Goal: Task Accomplishment & Management: Use online tool/utility

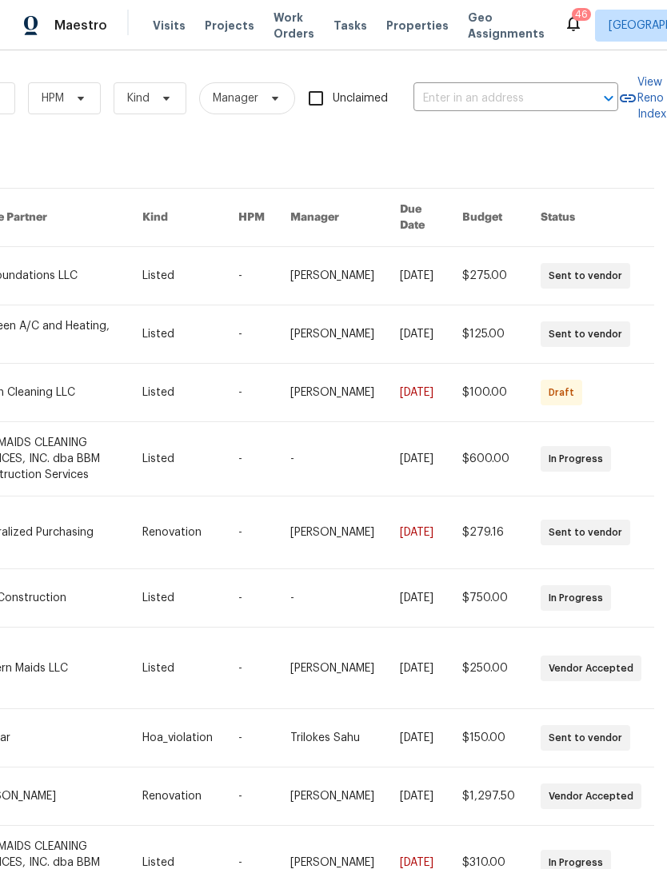
scroll to position [0, 263]
click at [586, 91] on div at bounding box center [598, 98] width 42 height 22
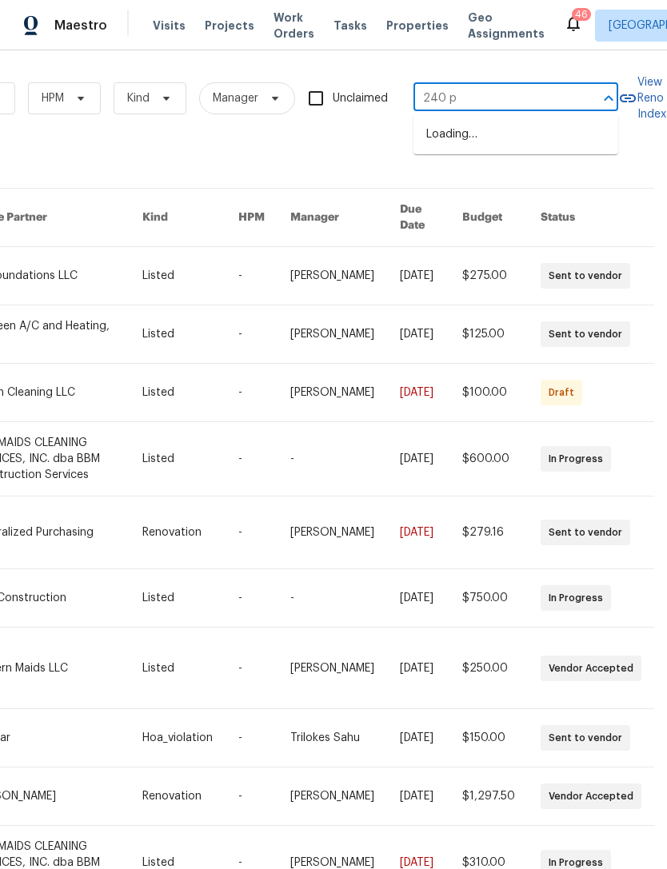
type input "240 pr"
click at [560, 141] on li "240 Priscilla Cir, McKinney, TX 75071" at bounding box center [515, 143] width 205 height 43
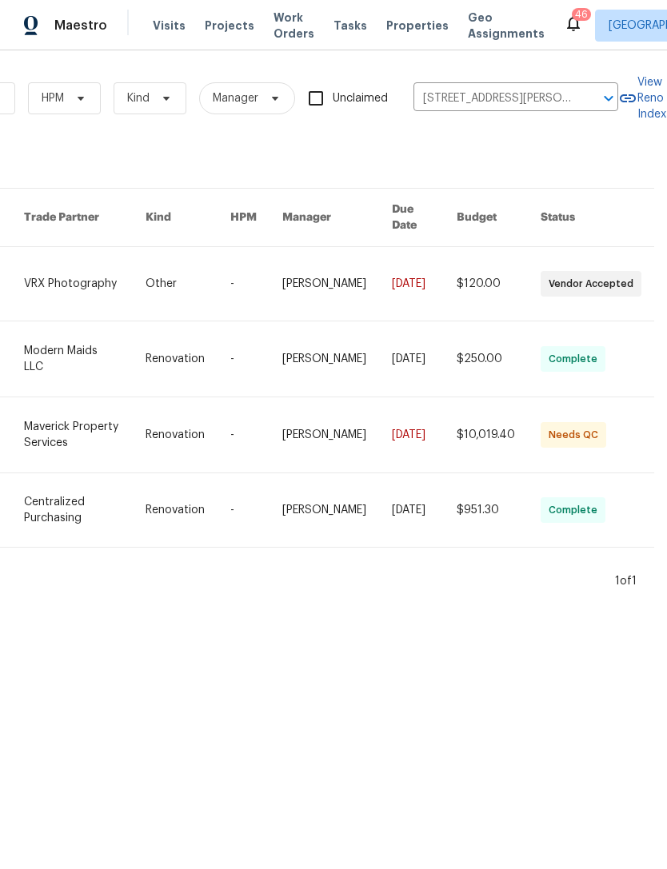
click at [76, 397] on link at bounding box center [85, 434] width 122 height 75
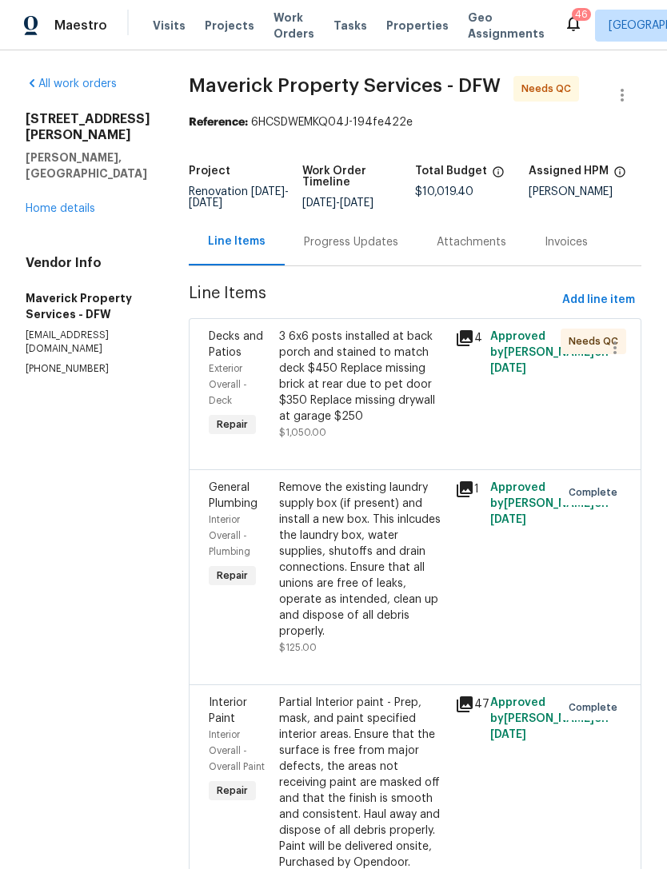
click at [427, 425] on div "3 6x6 posts installed at back porch and stained to match deck $450 Replace miss…" at bounding box center [362, 377] width 166 height 96
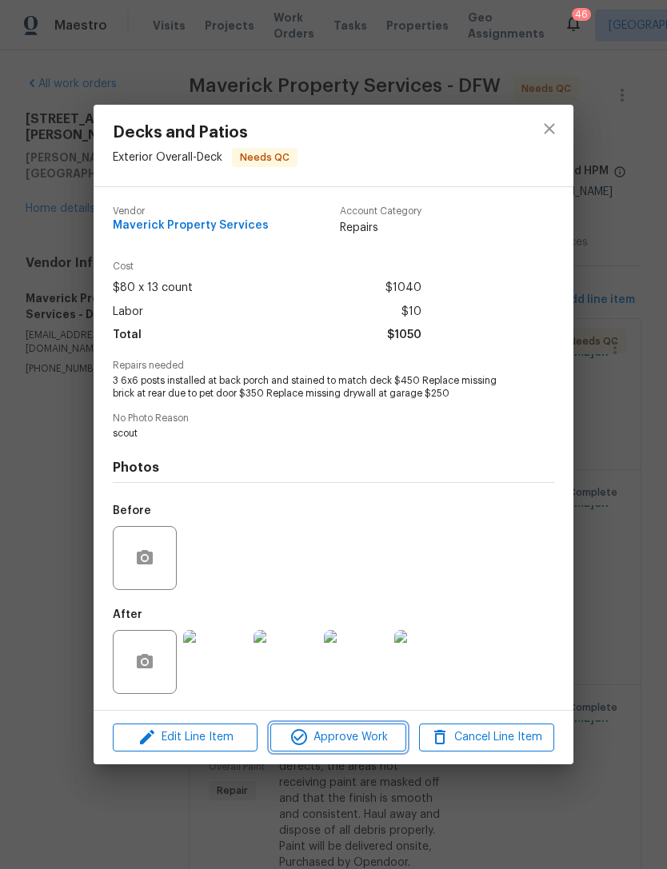
click at [387, 738] on span "Approve Work" at bounding box center [338, 738] width 126 height 20
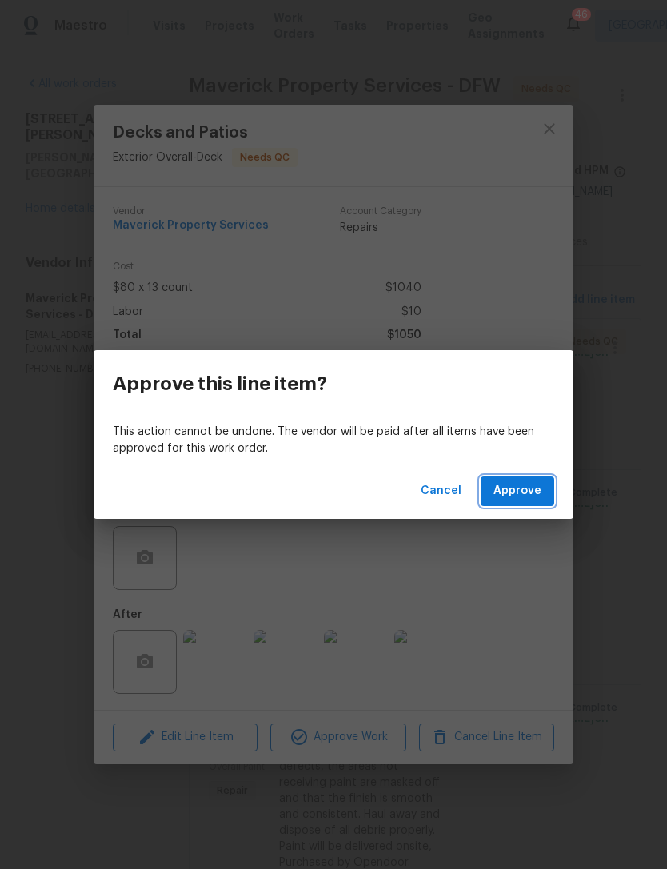
click at [546, 493] on button "Approve" at bounding box center [518, 492] width 74 height 30
